Goal: Communication & Community: Connect with others

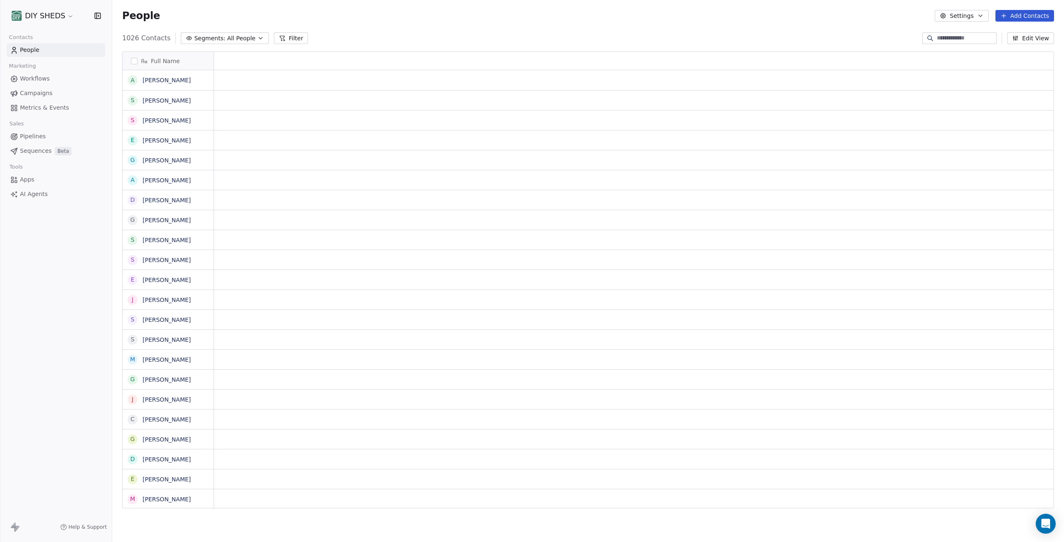
scroll to position [7, 7]
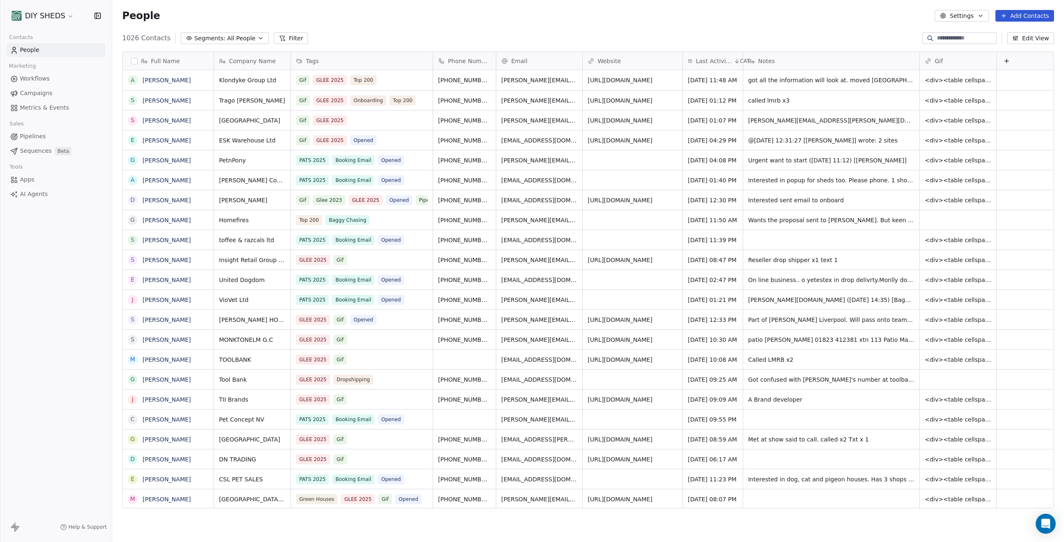
click at [949, 36] on input at bounding box center [966, 38] width 58 height 8
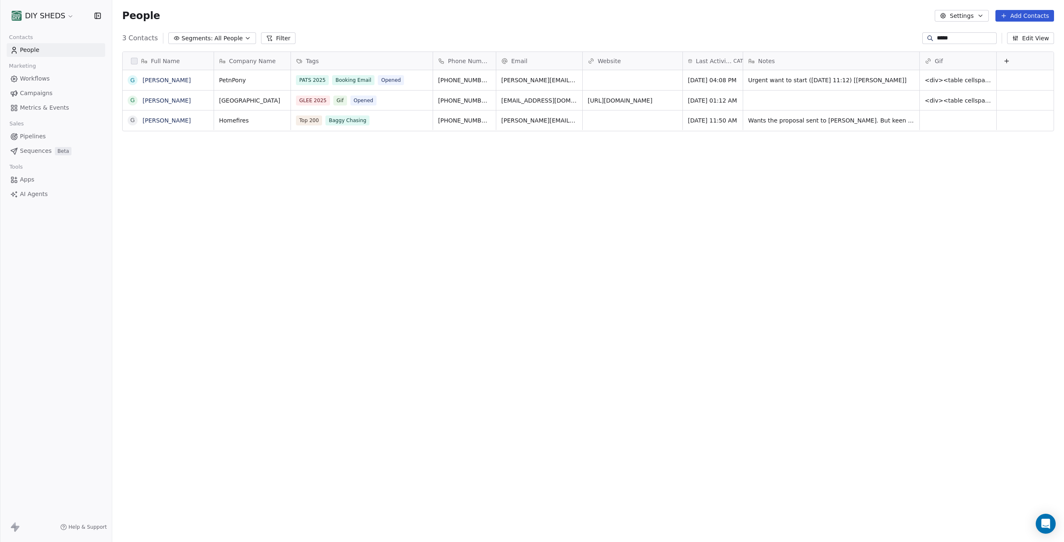
scroll to position [471, 945]
type input "*****"
click at [404, 81] on div "PATS 2025 Booking Email Opened" at bounding box center [354, 80] width 116 height 10
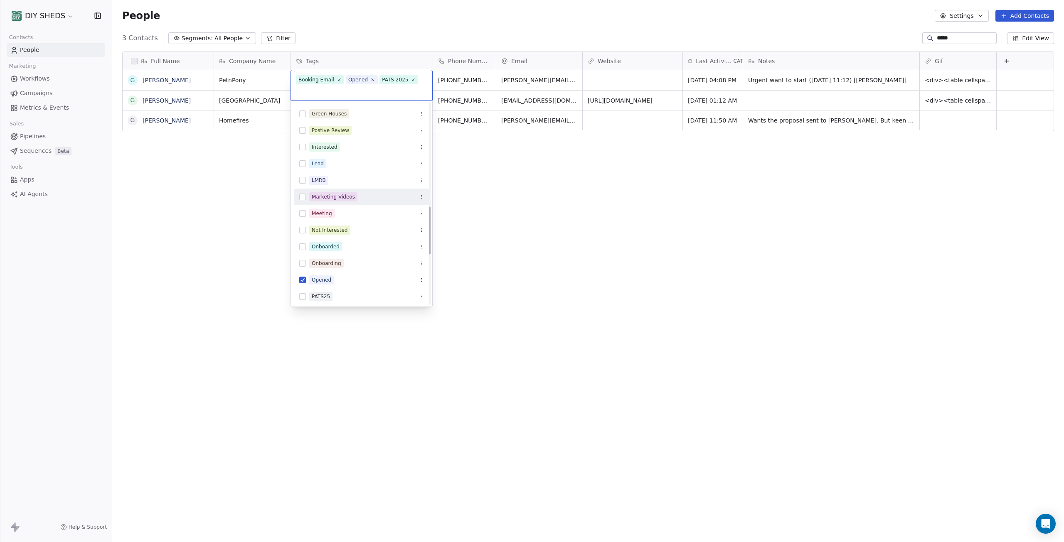
scroll to position [441, 0]
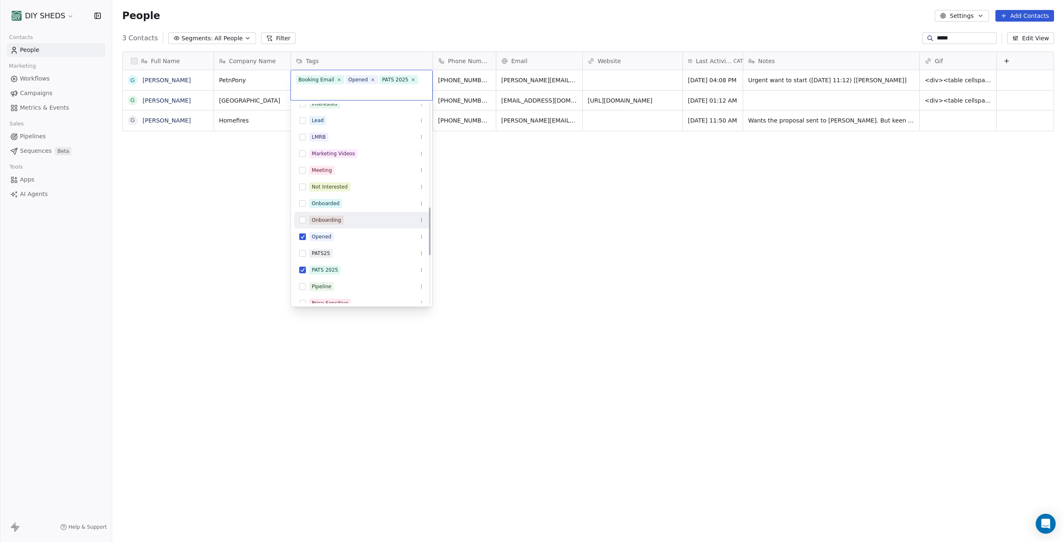
click at [354, 217] on div "Onboarding" at bounding box center [366, 220] width 115 height 9
click at [582, 194] on html "DIY SHEDS Contacts People Marketing Workflows Campaigns Metrics & Events Sales …" at bounding box center [532, 271] width 1064 height 542
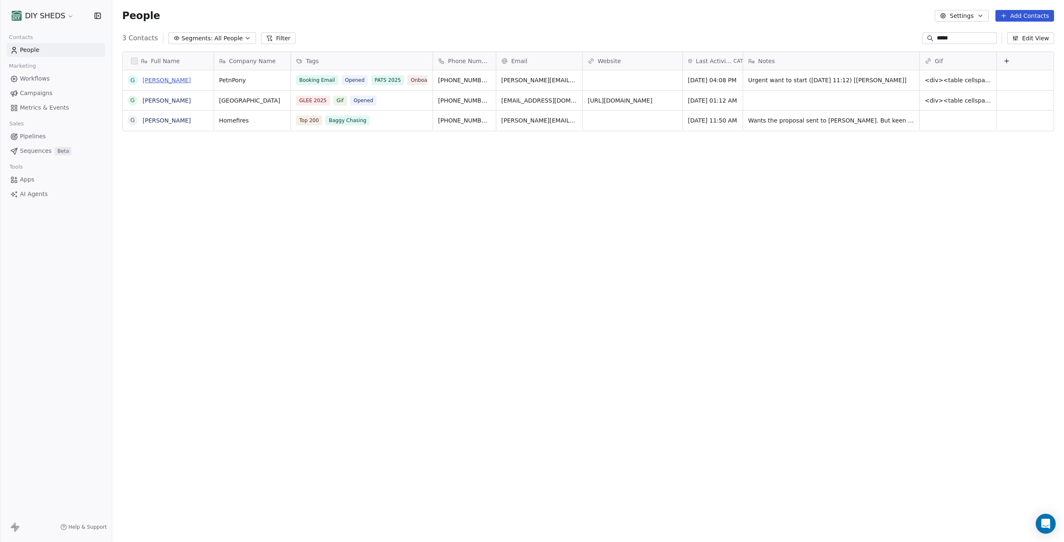
click at [170, 79] on link "[PERSON_NAME]" at bounding box center [167, 80] width 48 height 7
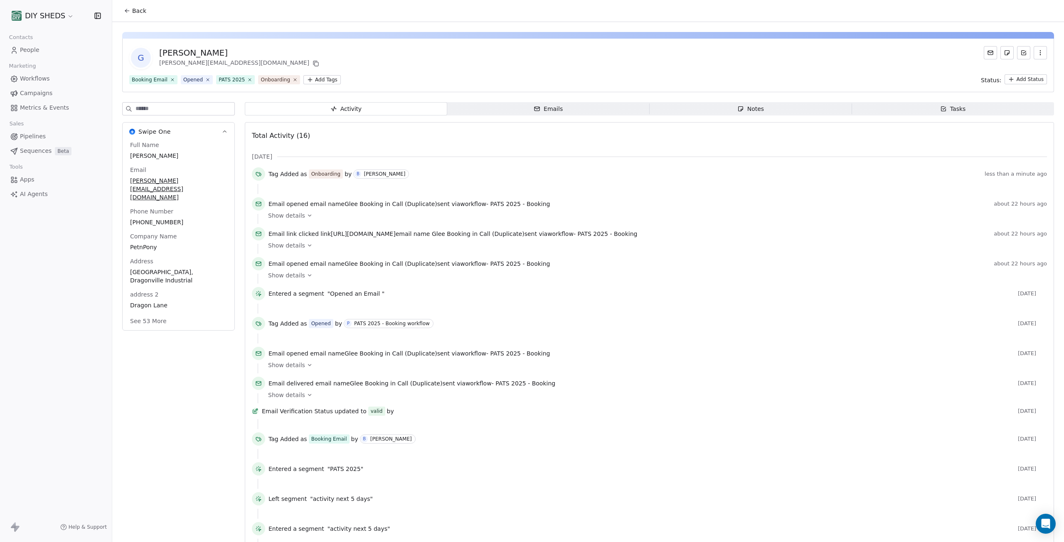
click at [559, 112] on div "Emails" at bounding box center [548, 109] width 29 height 9
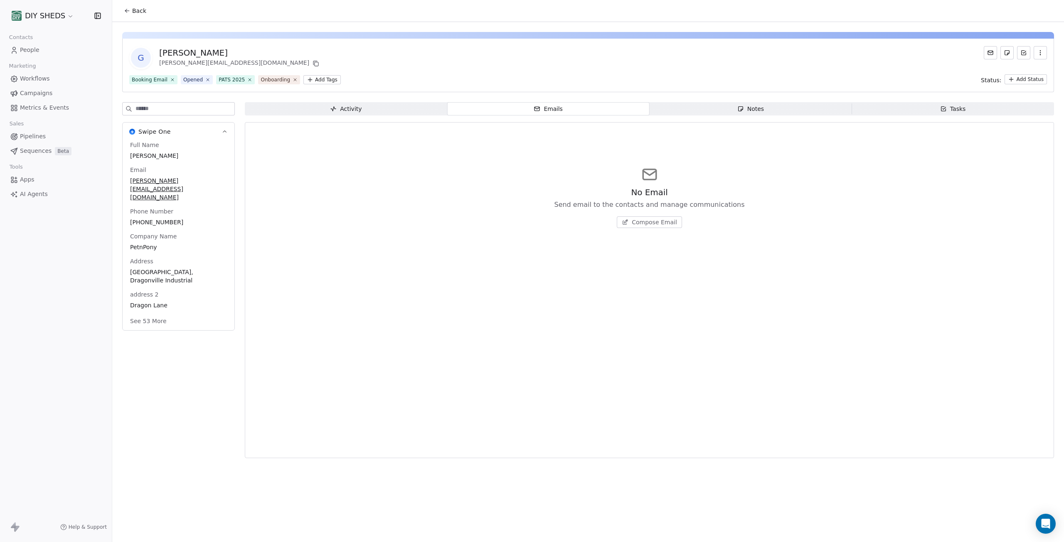
click at [655, 226] on span "Compose Email" at bounding box center [654, 222] width 45 height 8
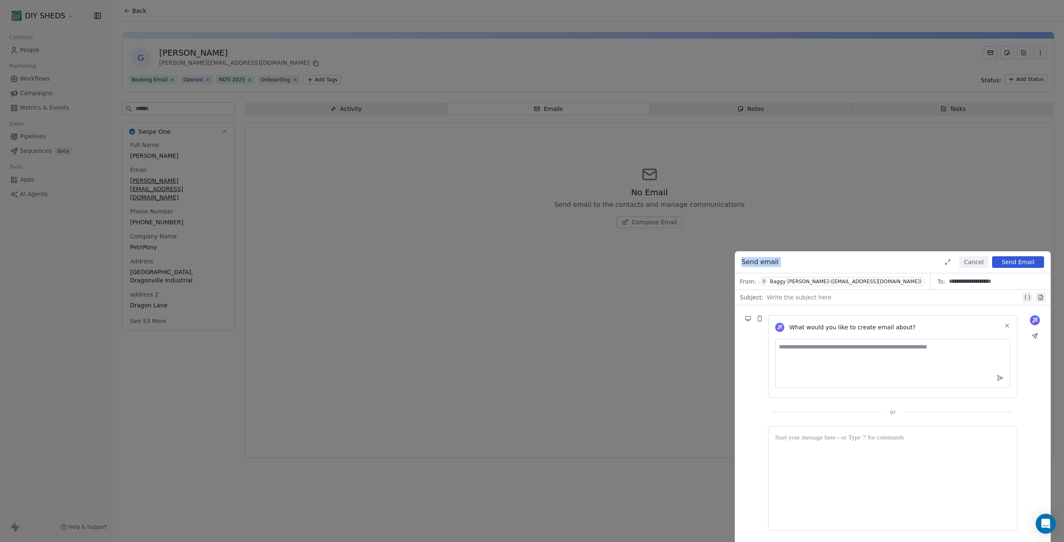
drag, startPoint x: 876, startPoint y: 263, endPoint x: 750, endPoint y: 215, distance: 135.3
click at [711, 185] on div "**********" at bounding box center [532, 271] width 1064 height 542
click at [964, 261] on button "Cancel" at bounding box center [974, 262] width 30 height 12
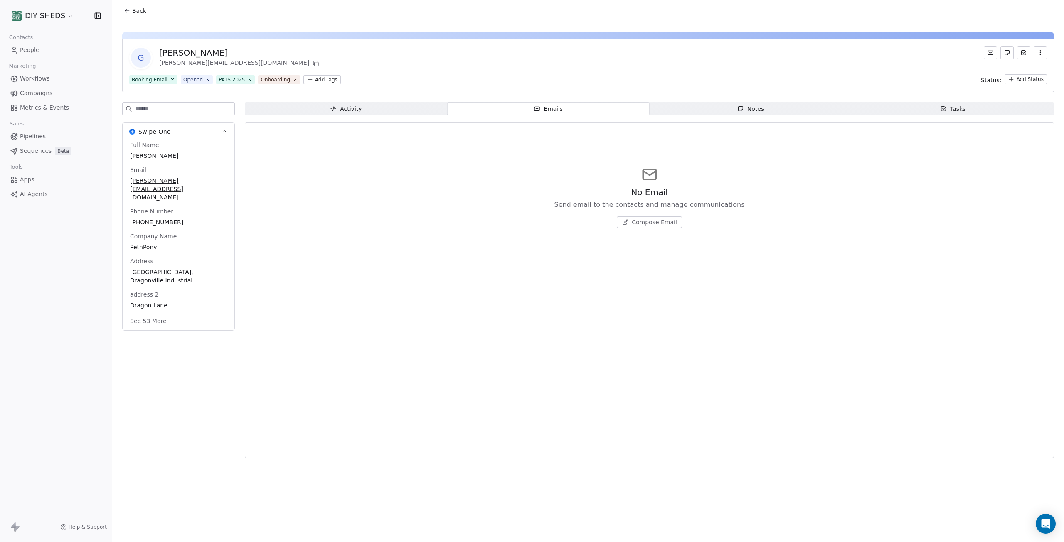
click at [128, 12] on icon at bounding box center [127, 10] width 7 height 7
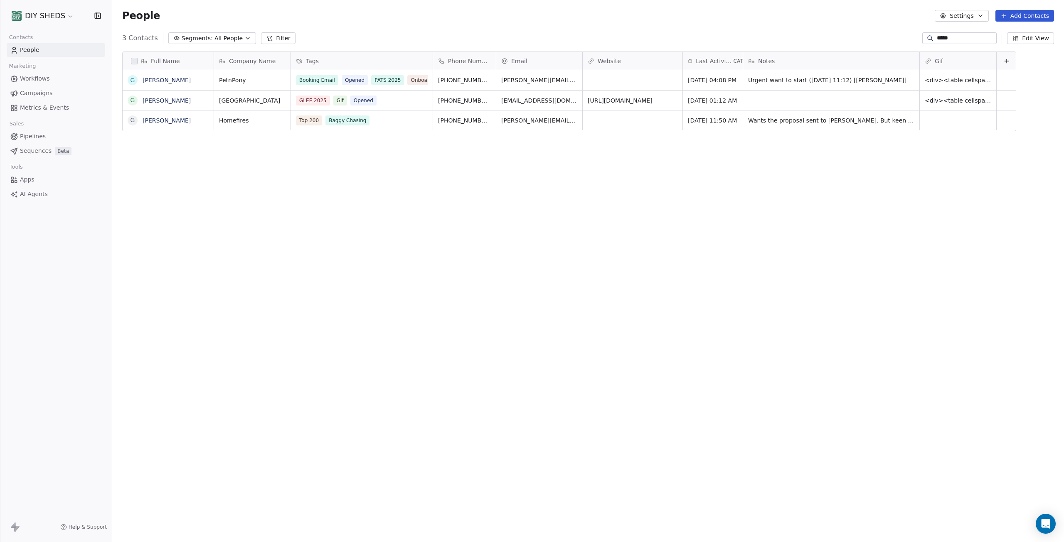
scroll to position [471, 945]
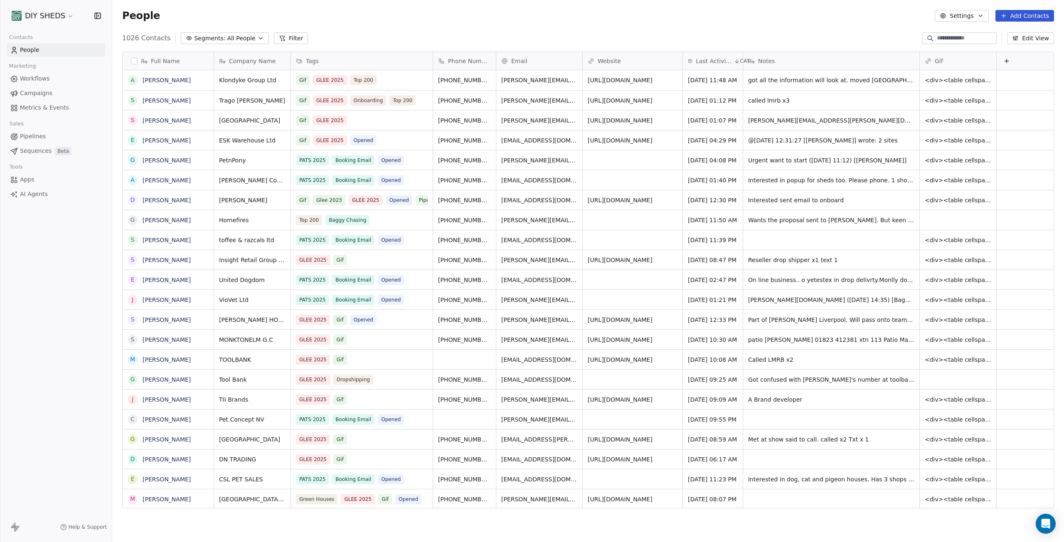
scroll to position [471, 945]
click at [227, 40] on span "All People" at bounding box center [241, 38] width 28 height 9
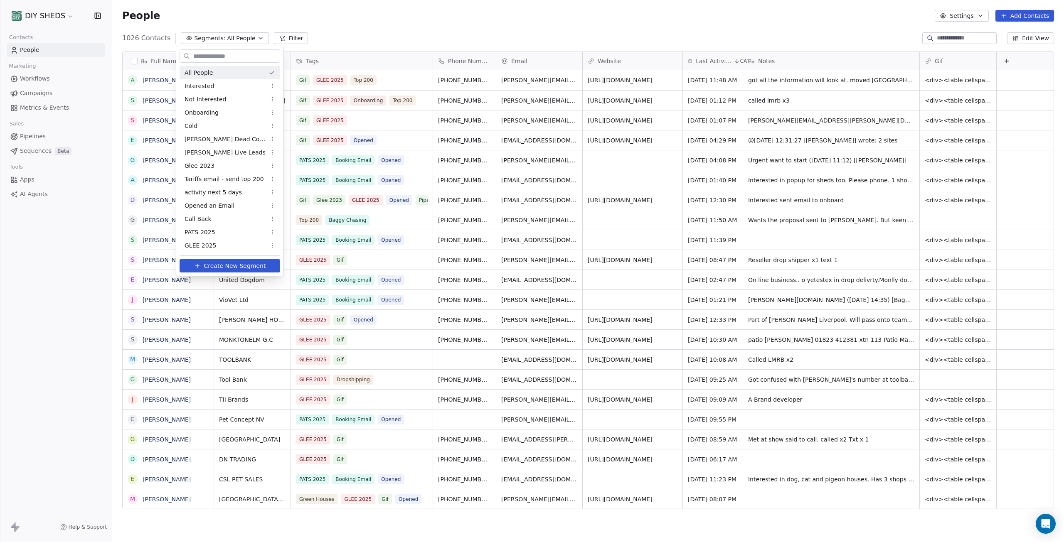
click at [224, 40] on html "DIY SHEDS Contacts People Marketing Workflows Campaigns Metrics & Events Sales …" at bounding box center [532, 271] width 1064 height 542
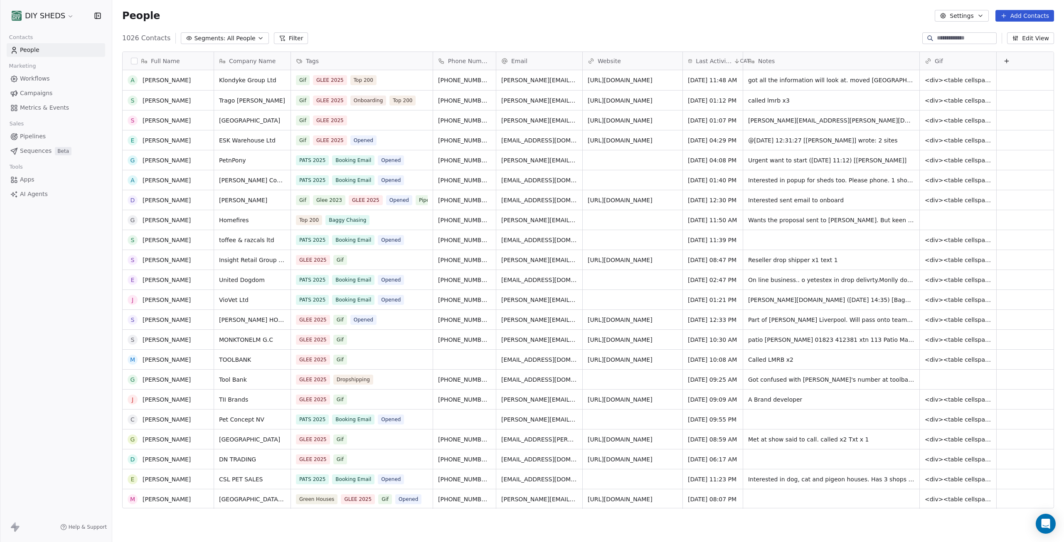
scroll to position [0, 0]
click at [969, 41] on input at bounding box center [966, 38] width 58 height 8
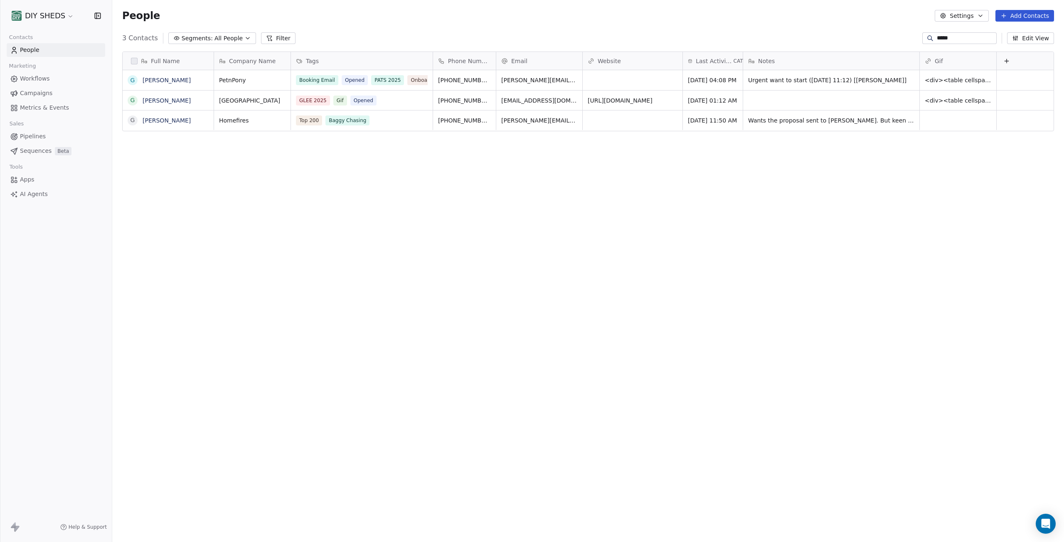
scroll to position [471, 945]
type input "*****"
click at [171, 82] on link "[PERSON_NAME]" at bounding box center [167, 80] width 48 height 7
